Goal: Transaction & Acquisition: Purchase product/service

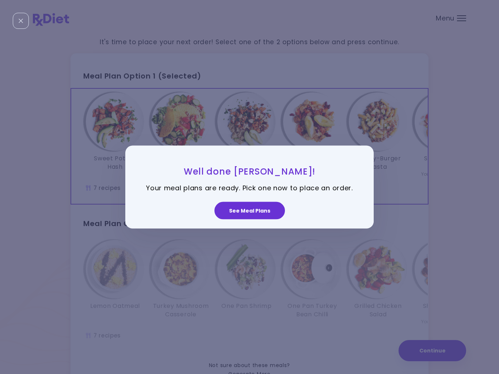
click at [256, 212] on button "See Meal Plans" at bounding box center [249, 211] width 70 height 18
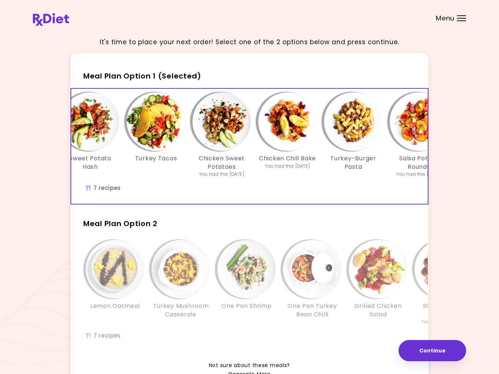
scroll to position [0, 26]
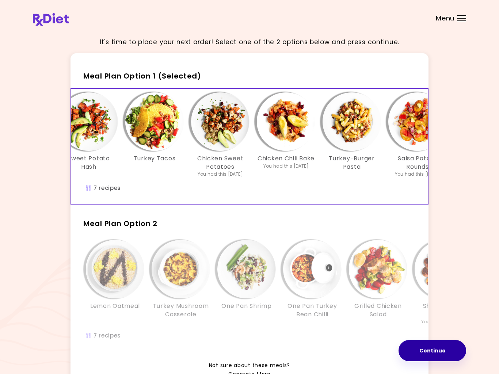
click at [443, 351] on button "Continue" at bounding box center [432, 350] width 68 height 21
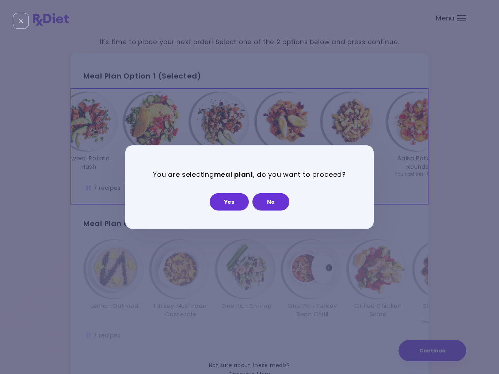
click at [232, 205] on button "Yes" at bounding box center [229, 202] width 39 height 18
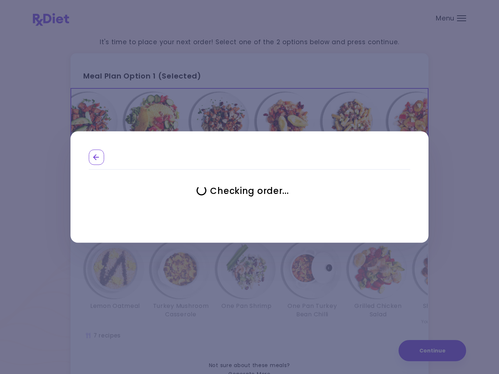
select select "**********"
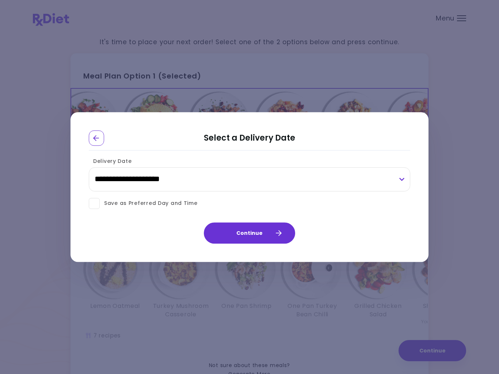
click at [251, 236] on button "Continue" at bounding box center [249, 232] width 91 height 21
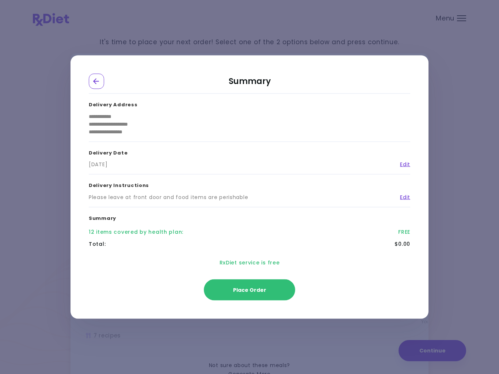
click at [497, 285] on div "**********" at bounding box center [249, 187] width 499 height 374
click at [246, 293] on span "Place Order" at bounding box center [249, 289] width 33 height 7
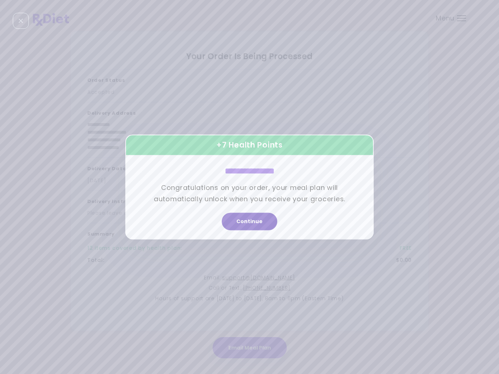
click at [242, 223] on button "Continue" at bounding box center [250, 222] width 56 height 18
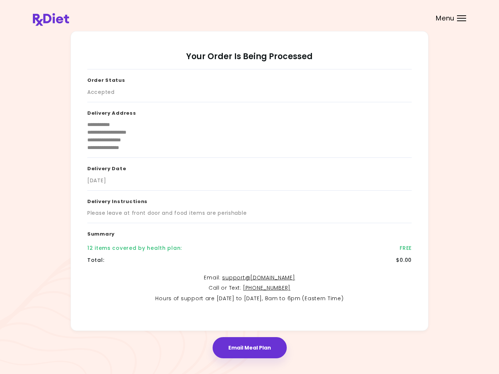
click at [248, 348] on button "Email Meal Plan" at bounding box center [250, 347] width 74 height 21
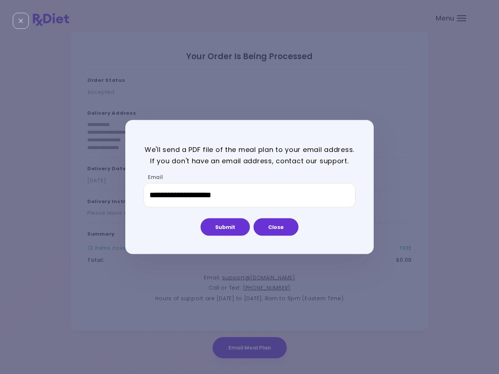
click at [227, 226] on button "Submit" at bounding box center [224, 227] width 49 height 18
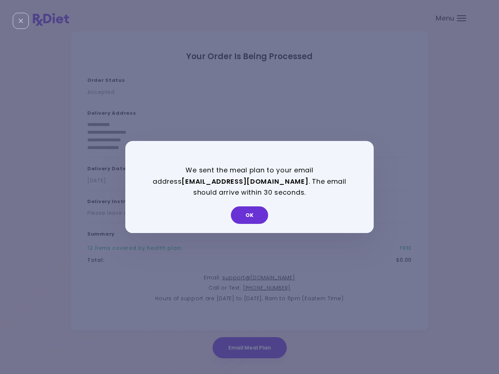
click at [251, 218] on button "OK" at bounding box center [249, 215] width 37 height 18
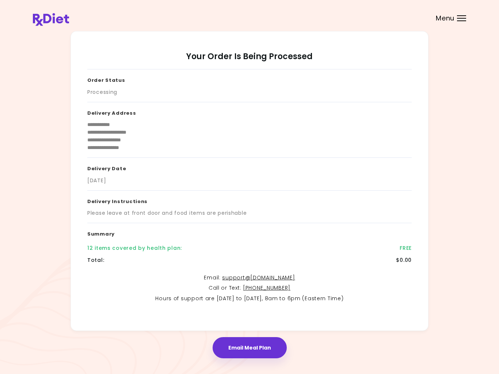
click at [133, 249] on div "12 items covered by health plan :" at bounding box center [134, 248] width 95 height 8
click at [240, 343] on button "Email Meal Plan" at bounding box center [250, 347] width 74 height 21
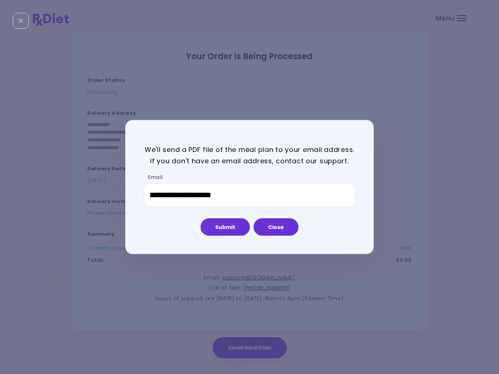
click at [229, 221] on button "Submit" at bounding box center [224, 227] width 49 height 18
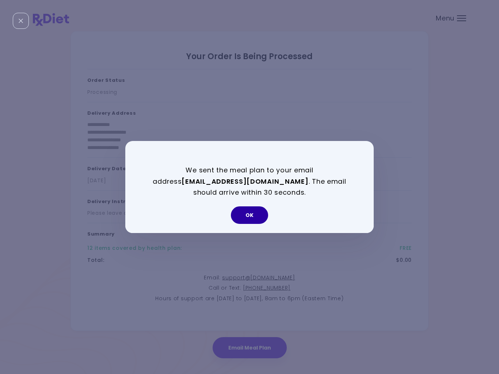
click at [245, 210] on button "OK" at bounding box center [249, 215] width 37 height 18
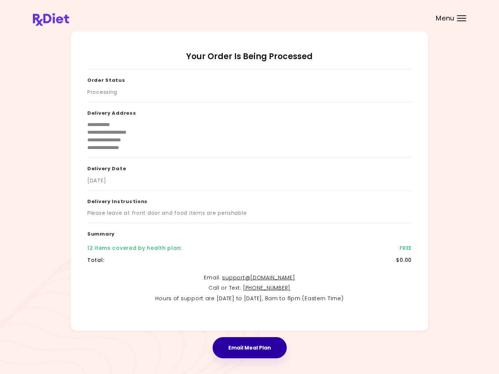
click at [259, 356] on button "Email Meal Plan" at bounding box center [250, 347] width 74 height 21
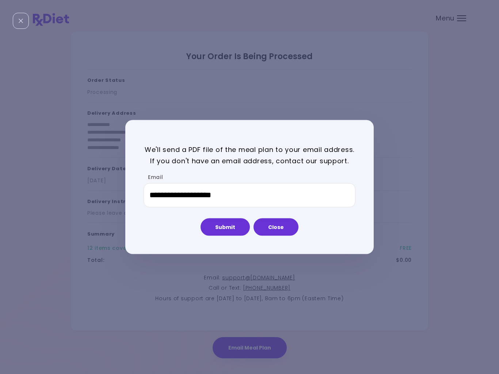
click at [282, 229] on button "Close" at bounding box center [275, 227] width 45 height 18
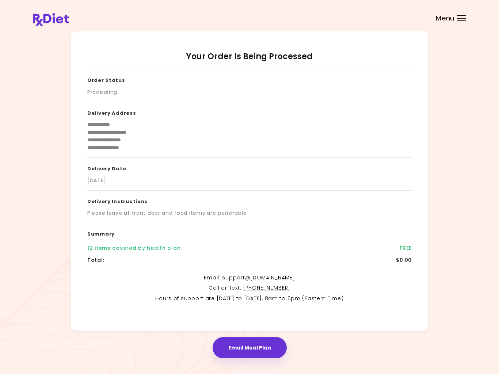
click at [464, 21] on div at bounding box center [461, 20] width 9 height 1
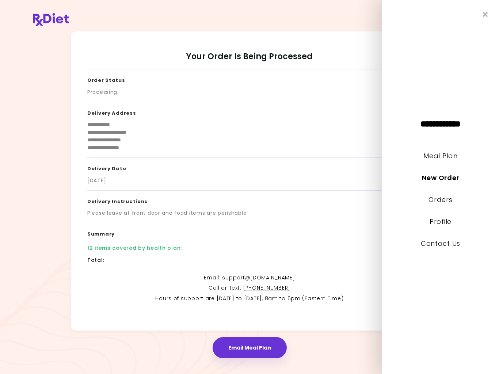
click at [464, 16] on div "**********" at bounding box center [440, 187] width 117 height 374
click at [446, 156] on link "Meal Plan" at bounding box center [440, 155] width 34 height 9
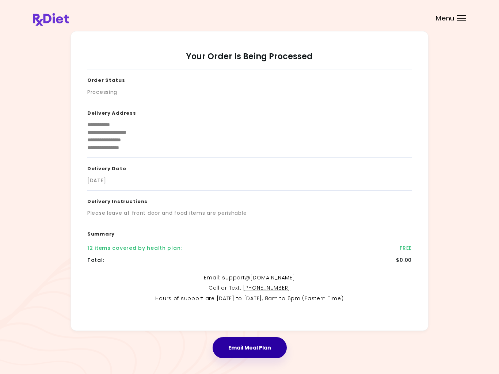
click at [248, 343] on button "Email Meal Plan" at bounding box center [250, 347] width 74 height 21
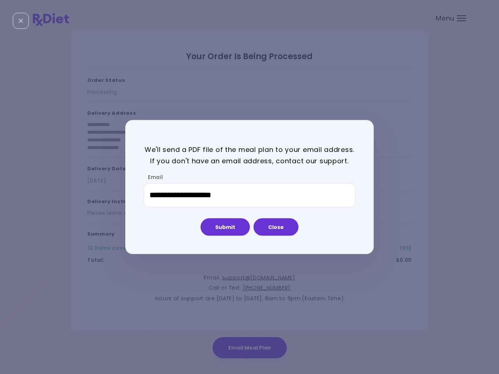
click at [234, 229] on button "Submit" at bounding box center [224, 227] width 49 height 18
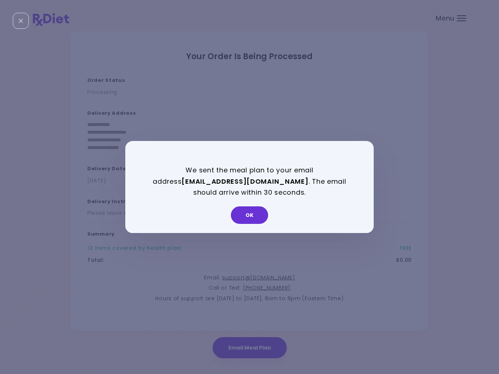
click at [253, 216] on button "OK" at bounding box center [249, 215] width 37 height 18
